Goal: Task Accomplishment & Management: Manage account settings

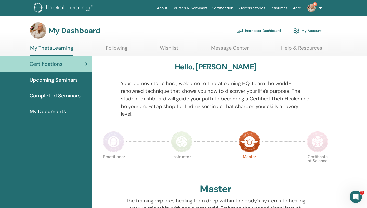
click at [261, 30] on link "Instructor Dashboard" at bounding box center [259, 30] width 44 height 11
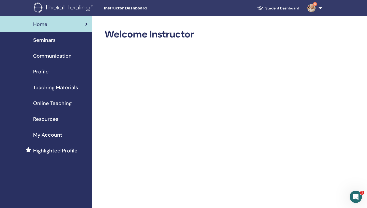
click at [50, 44] on link "Seminars" at bounding box center [46, 40] width 92 height 16
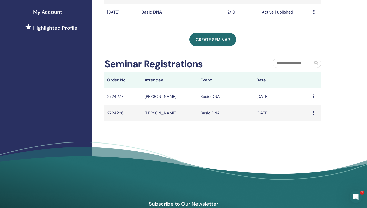
scroll to position [127, 0]
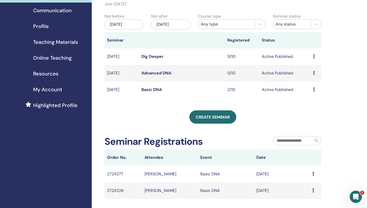
scroll to position [45, 0]
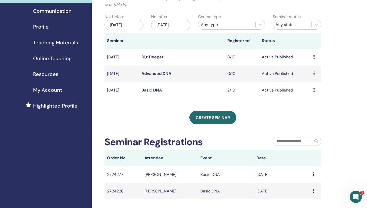
click at [232, 90] on td "2/10" at bounding box center [242, 90] width 34 height 17
click at [315, 90] on div "Preview Edit Attendees Cancel" at bounding box center [315, 90] width 5 height 6
click at [312, 110] on link "Attendees" at bounding box center [313, 109] width 19 height 5
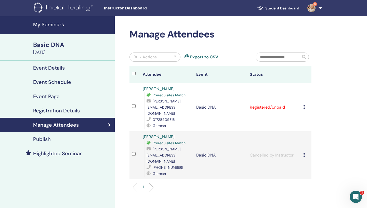
click at [307, 152] on div "Cancel Registration Do not auto-certify Mark as Paid Mark as Unpaid Mark as Abs…" at bounding box center [306, 155] width 6 height 6
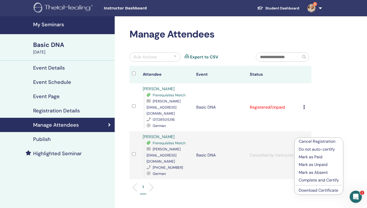
click at [246, 176] on div "Manage Attendees Bulk Actions Export to CSV Attendee Event Status Michelle Wein…" at bounding box center [237, 143] width 245 height 254
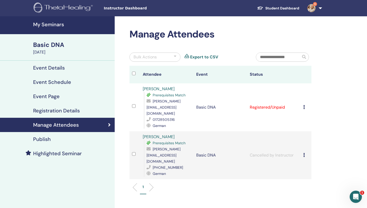
click at [191, 98] on div "Prerequisites Match" at bounding box center [169, 95] width 45 height 6
click at [227, 101] on td "Basic DNA" at bounding box center [221, 107] width 54 height 48
click at [305, 105] on icon at bounding box center [304, 107] width 2 height 4
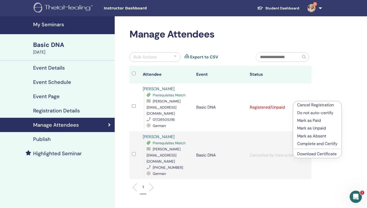
click at [308, 121] on p "Mark as Paid" at bounding box center [317, 120] width 40 height 6
